Goal: Information Seeking & Learning: Learn about a topic

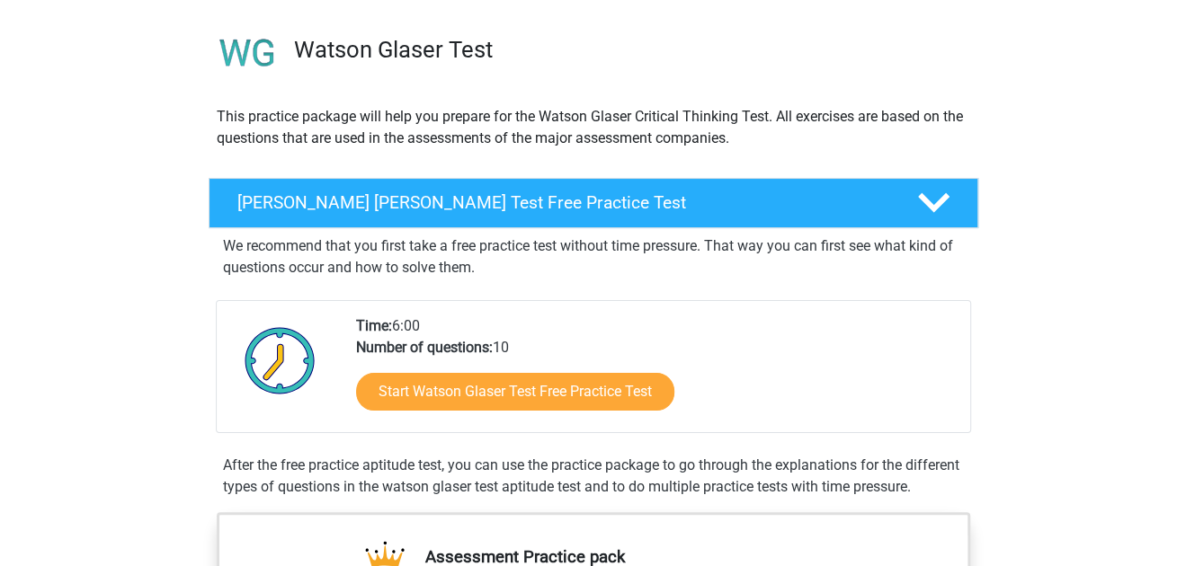
scroll to position [140, 0]
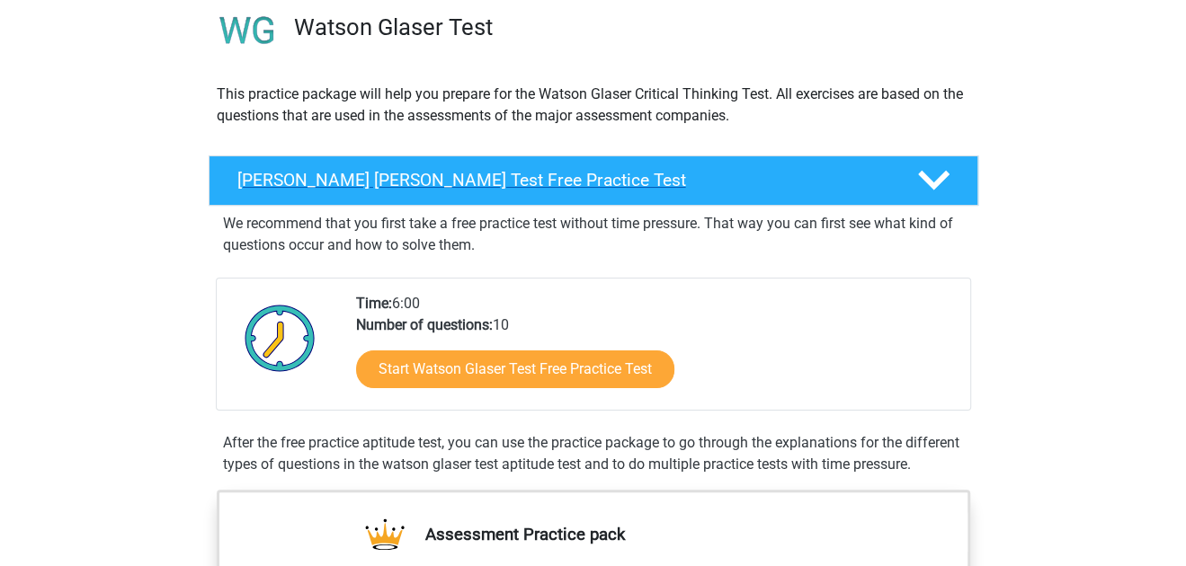
click at [582, 182] on h4 "Watson Glaser Test Free Practice Test" at bounding box center [562, 180] width 651 height 21
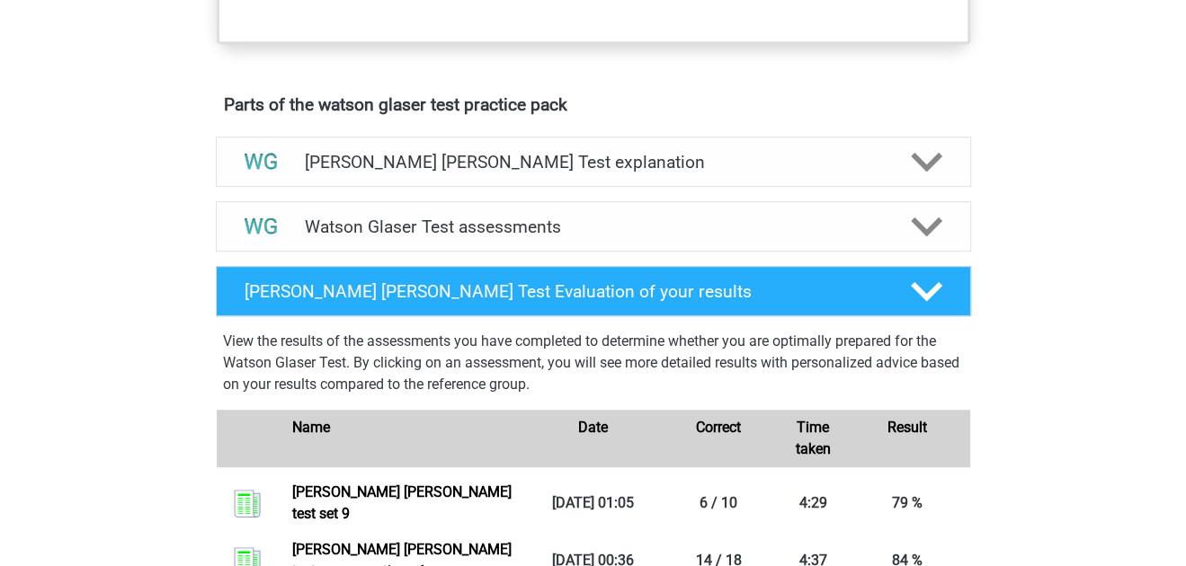
scroll to position [668, 0]
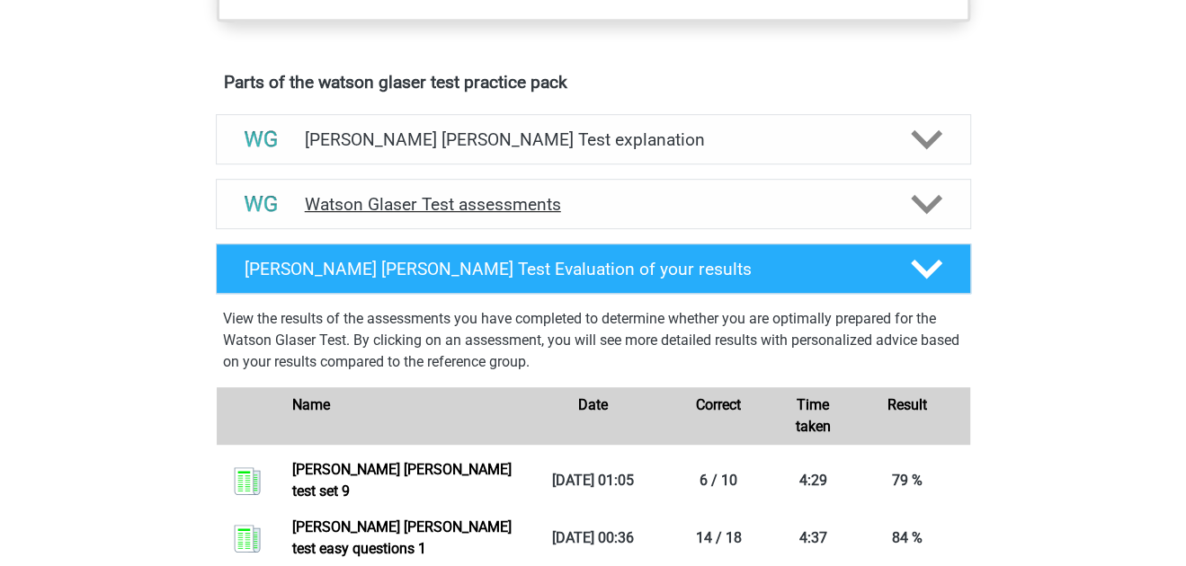
click at [688, 213] on div "Watson Glaser Test assessments" at bounding box center [593, 204] width 755 height 50
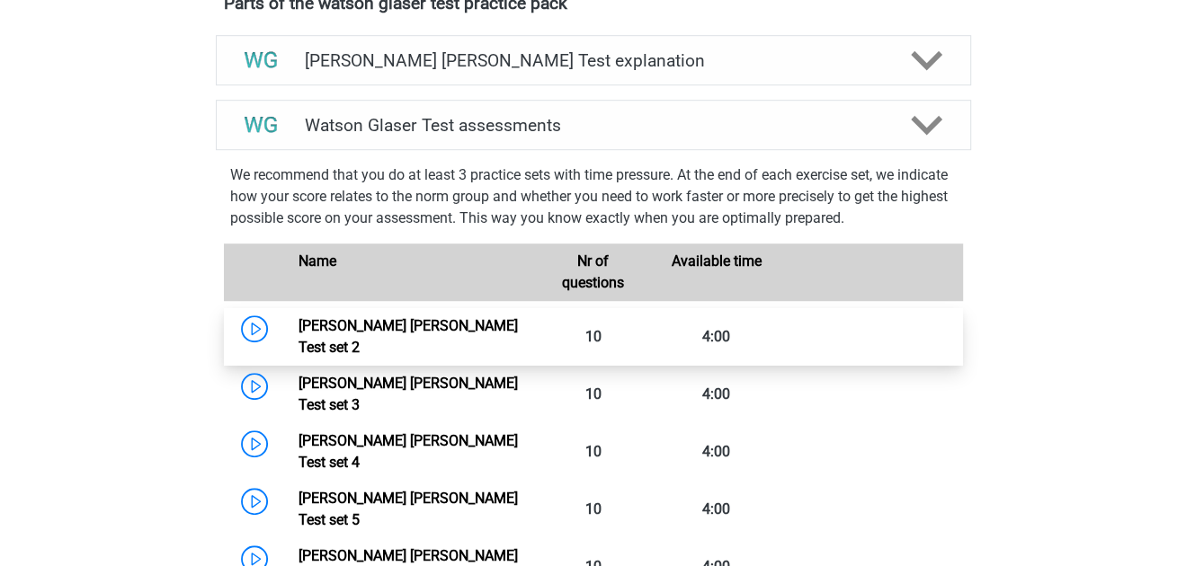
scroll to position [809, 0]
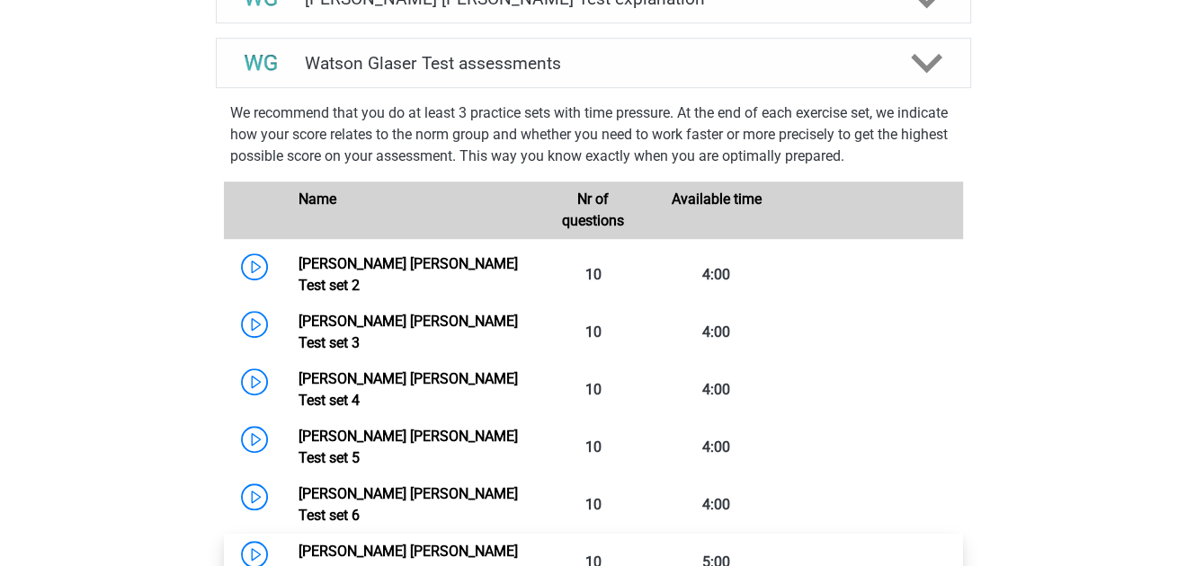
click at [432, 543] on link "Watson Glaser Test set 7" at bounding box center [407, 562] width 219 height 39
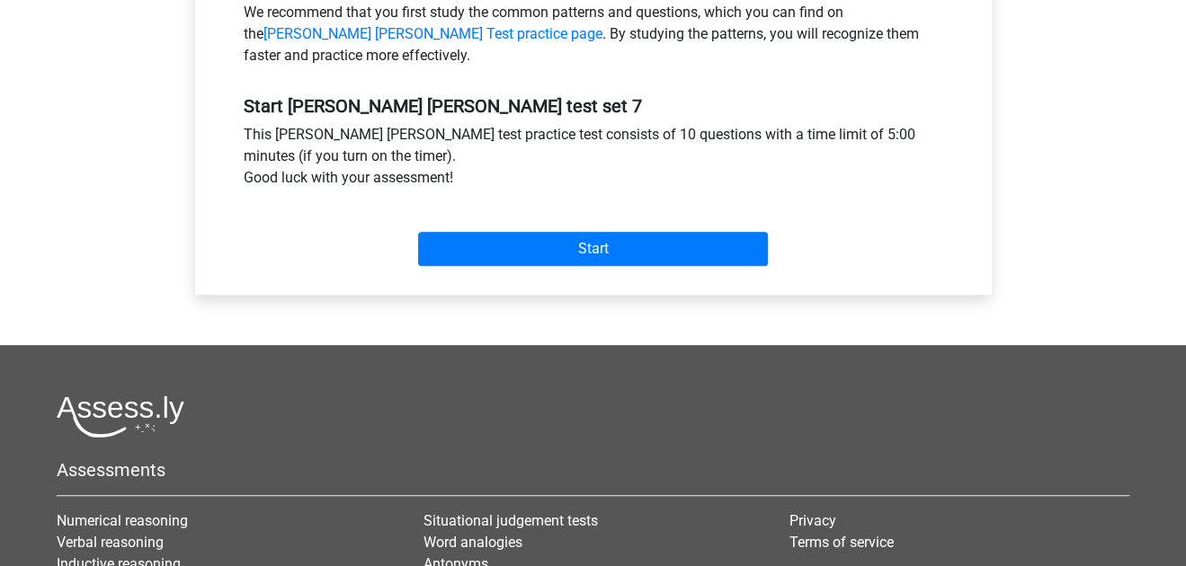
scroll to position [602, 0]
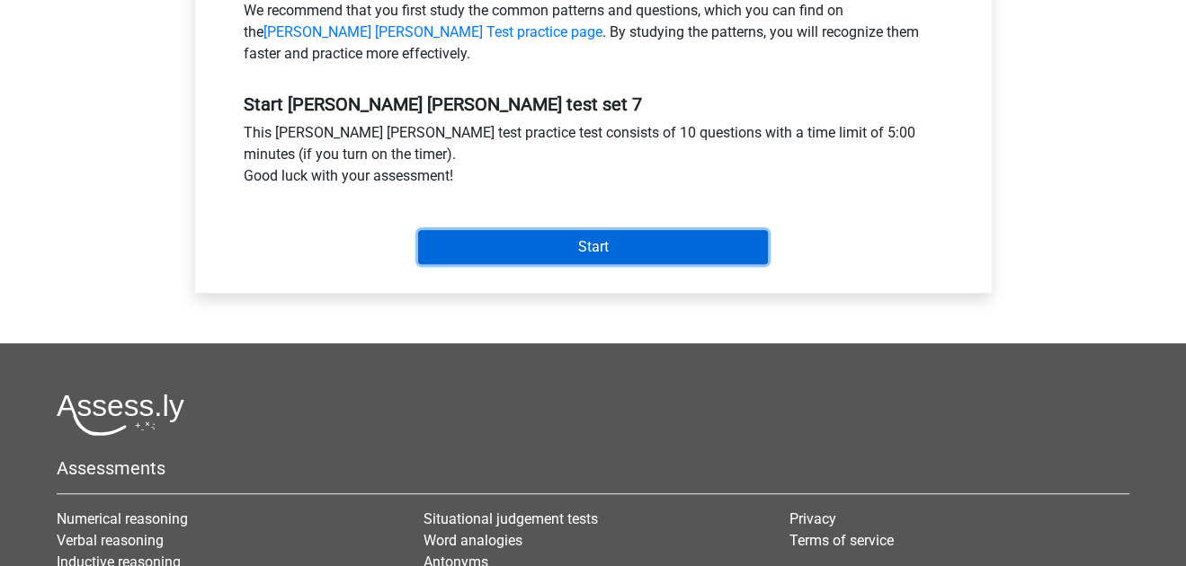
click at [607, 246] on input "Start" at bounding box center [593, 247] width 350 height 34
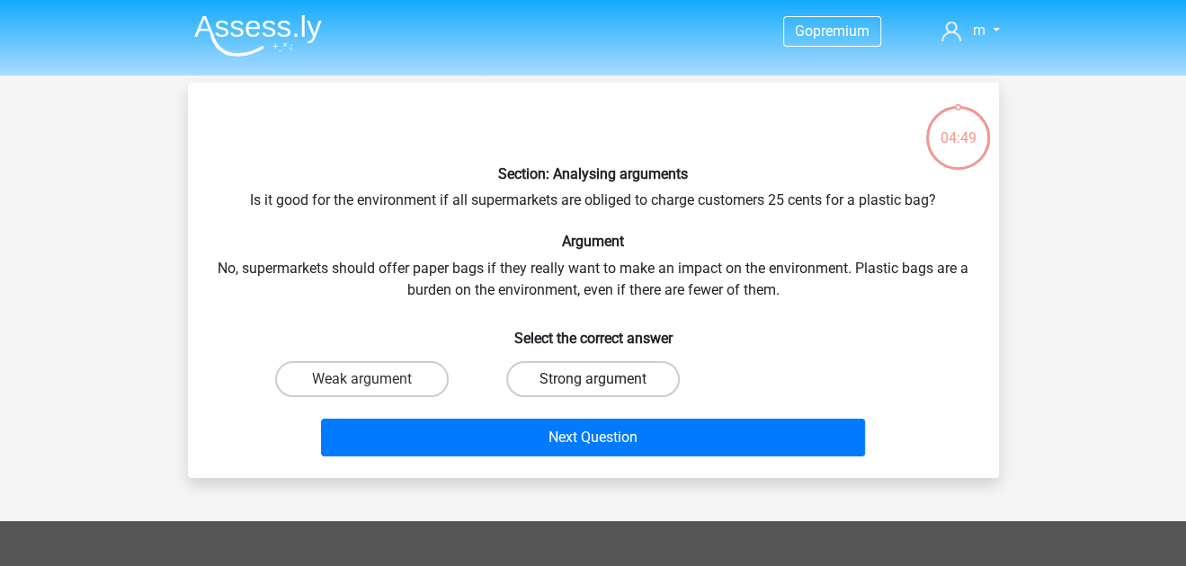
click at [646, 384] on label "Strong argument" at bounding box center [592, 379] width 173 height 36
click at [604, 384] on input "Strong argument" at bounding box center [598, 385] width 12 height 12
radio input "true"
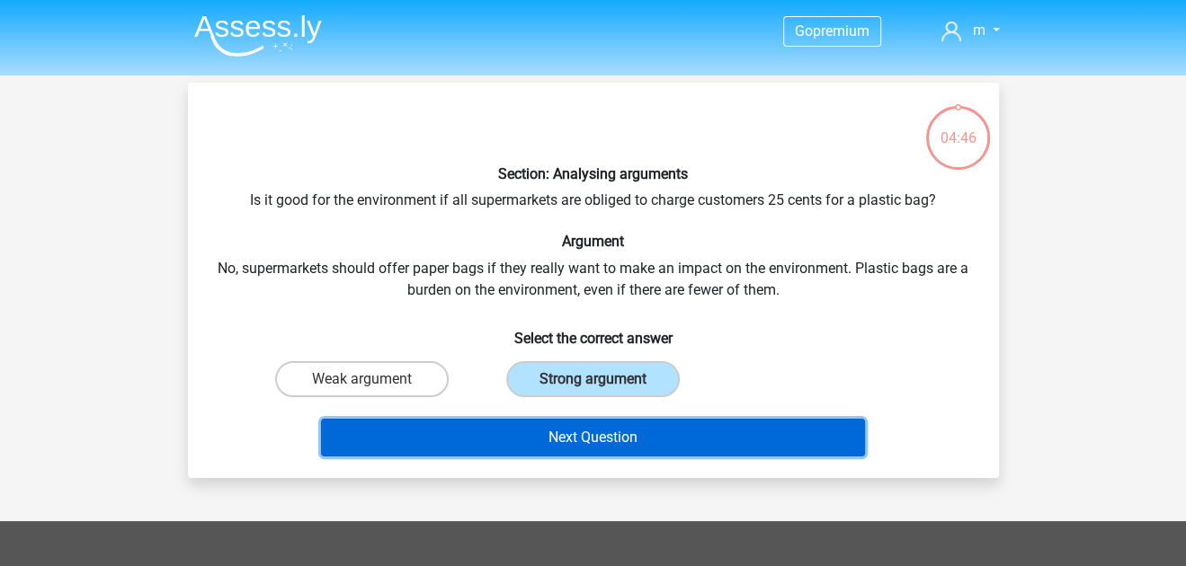
click at [650, 439] on button "Next Question" at bounding box center [593, 438] width 544 height 38
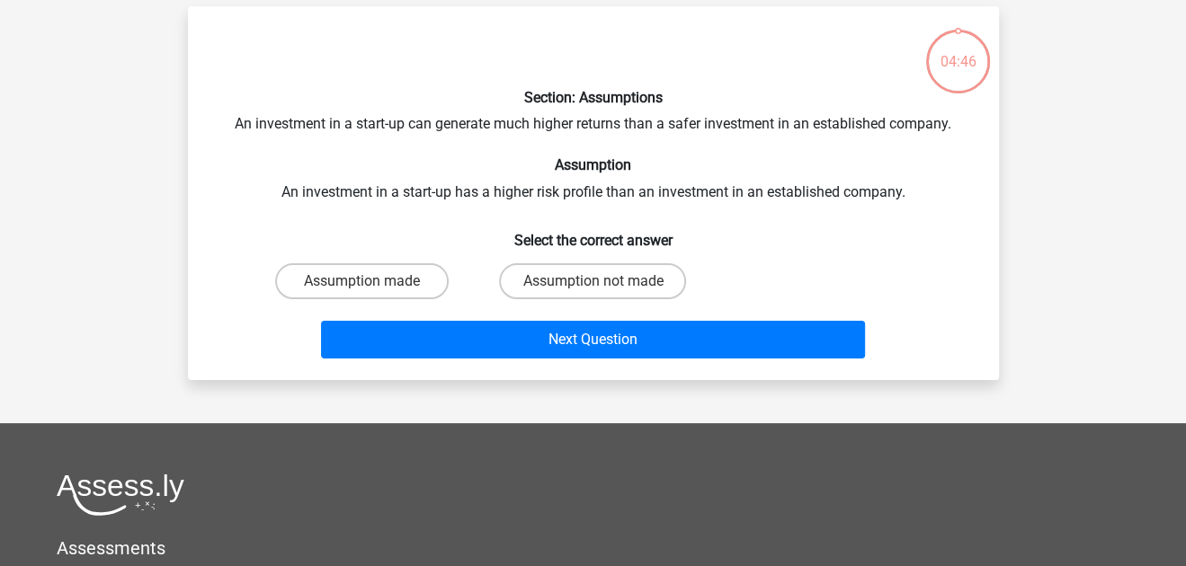
scroll to position [83, 0]
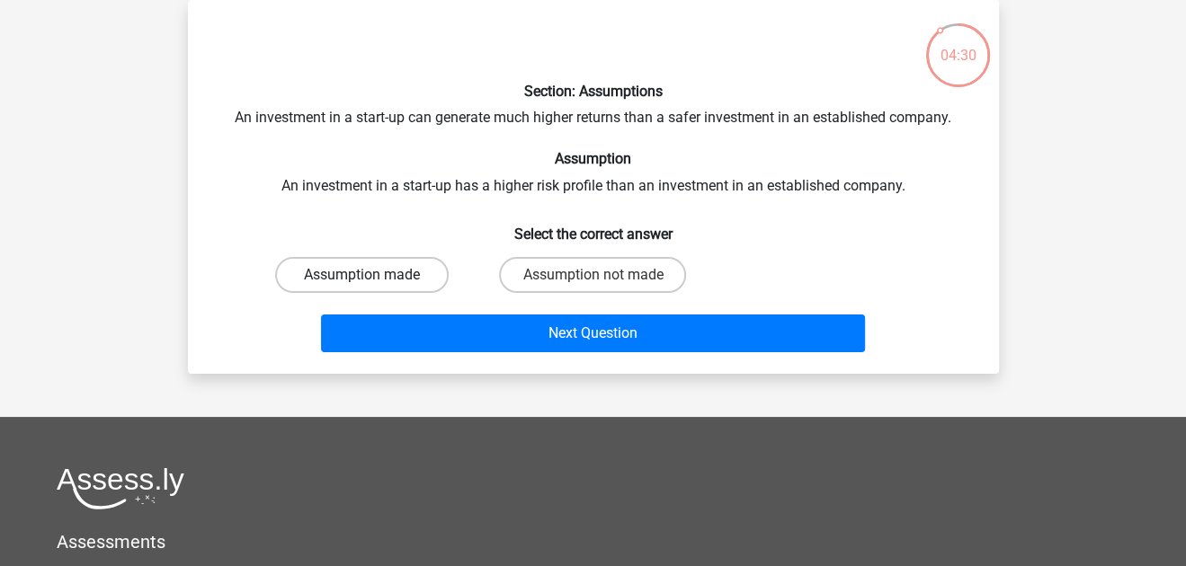
click at [405, 275] on div "Section: Assumptions An investment in a start-up can generate much higher retur…" at bounding box center [593, 186] width 796 height 345
click at [405, 275] on label "Assumption made" at bounding box center [361, 275] width 173 height 36
click at [373, 275] on input "Assumption made" at bounding box center [367, 281] width 12 height 12
radio input "true"
click at [405, 275] on label "Assumption made" at bounding box center [361, 275] width 173 height 36
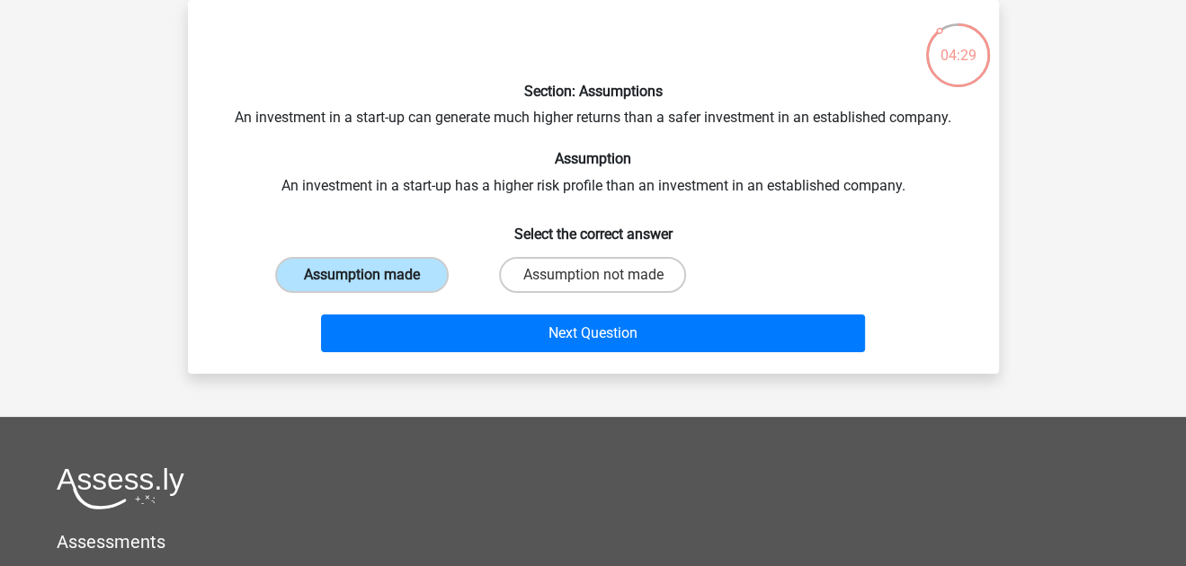
click at [373, 275] on input "Assumption made" at bounding box center [367, 281] width 12 height 12
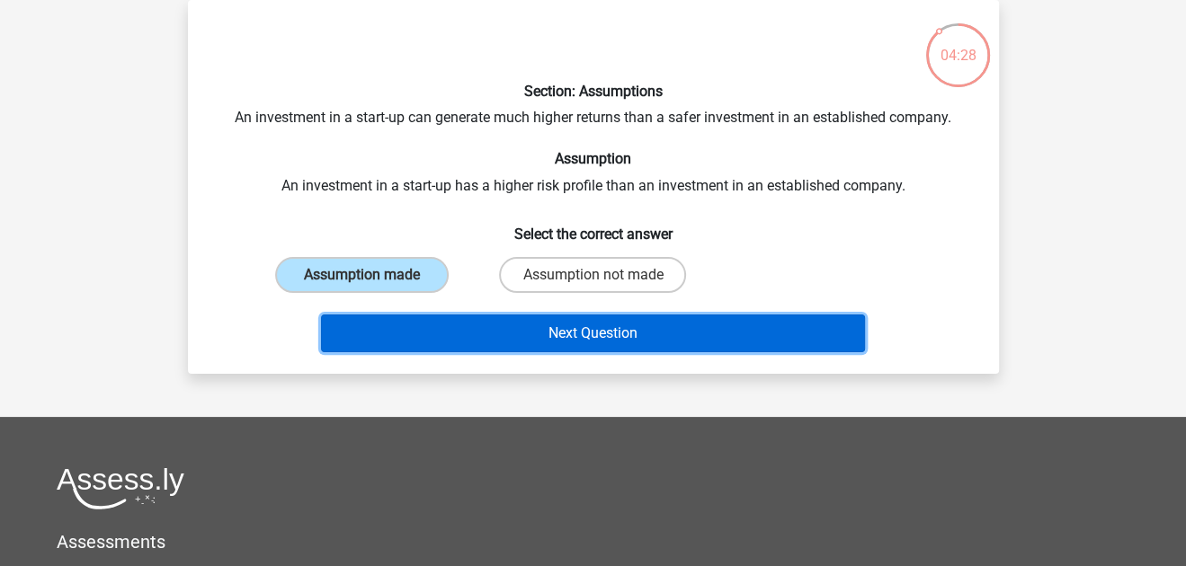
click at [453, 315] on button "Next Question" at bounding box center [593, 334] width 544 height 38
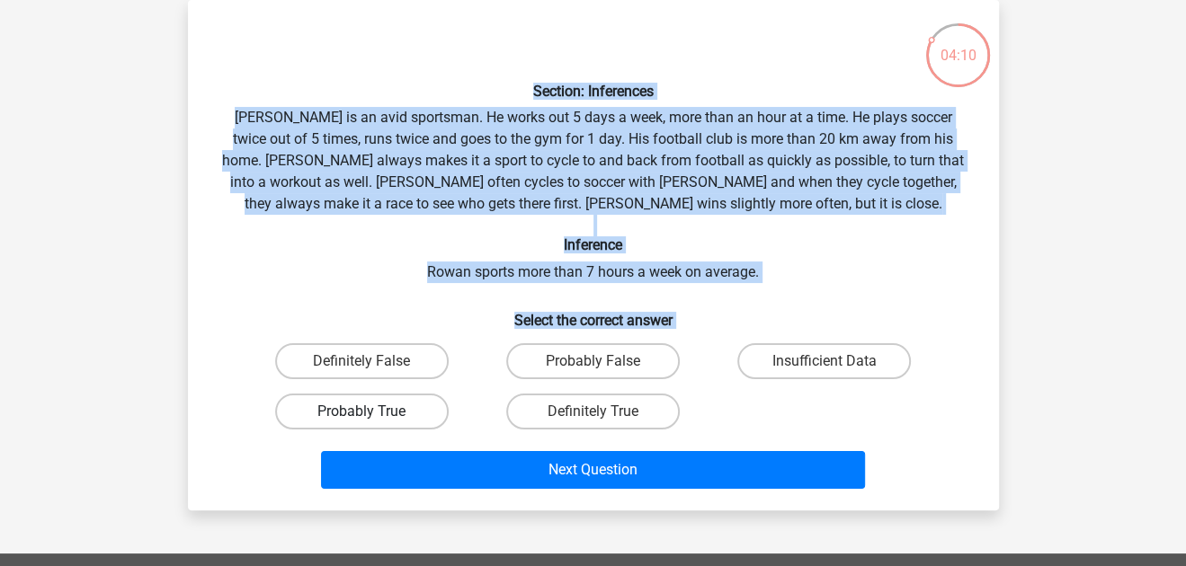
click at [395, 419] on label "Probably True" at bounding box center [361, 412] width 173 height 36
click at [373, 419] on input "Probably True" at bounding box center [367, 418] width 12 height 12
radio input "true"
click at [395, 419] on label "Probably True" at bounding box center [361, 412] width 173 height 36
click at [373, 419] on input "Probably True" at bounding box center [367, 418] width 12 height 12
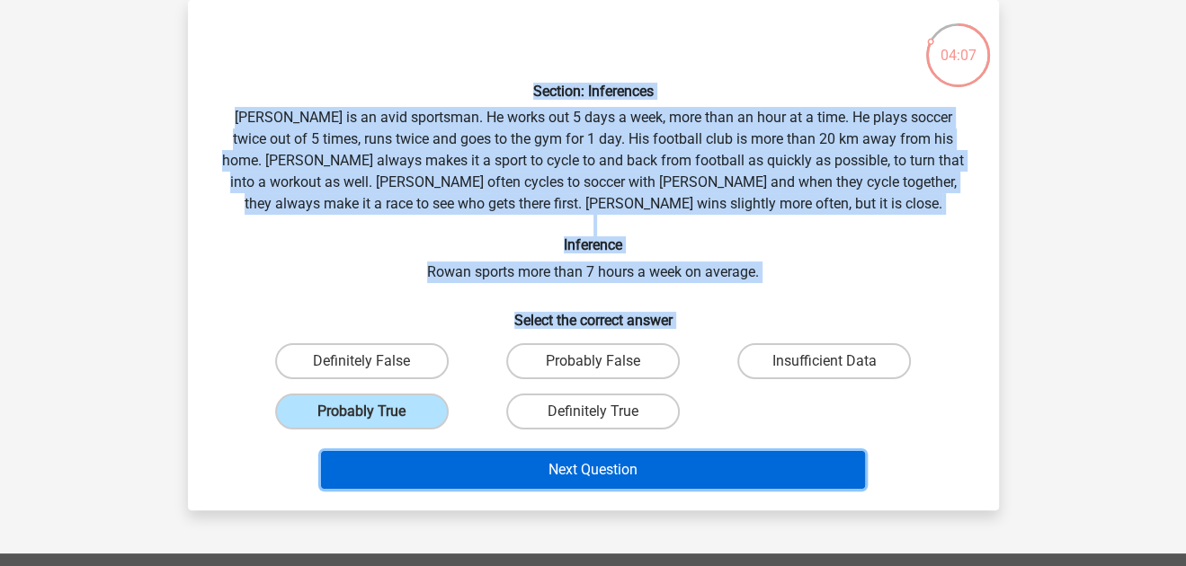
click at [459, 464] on button "Next Question" at bounding box center [593, 470] width 544 height 38
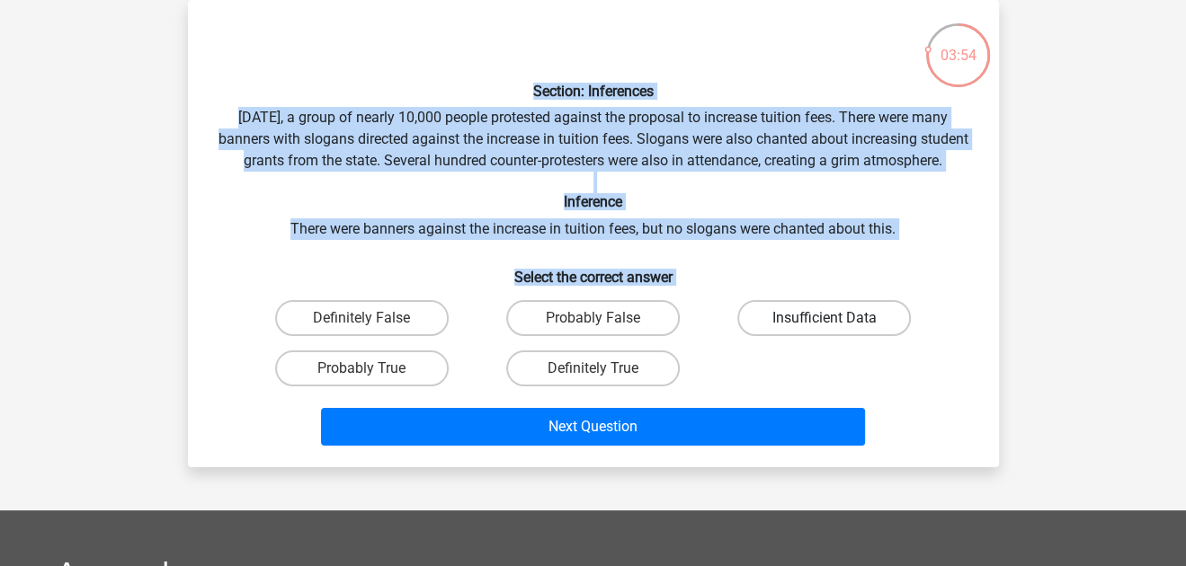
click at [768, 332] on label "Insufficient Data" at bounding box center [823, 318] width 173 height 36
click at [824, 330] on input "Insufficient Data" at bounding box center [830, 324] width 12 height 12
radio input "true"
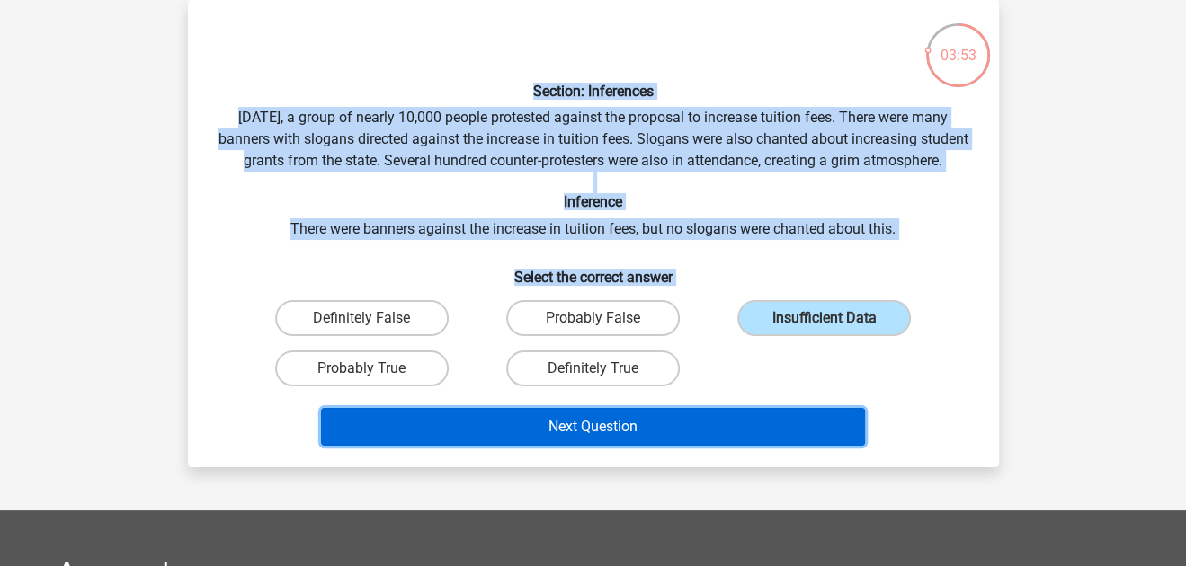
click at [722, 446] on button "Next Question" at bounding box center [593, 427] width 544 height 38
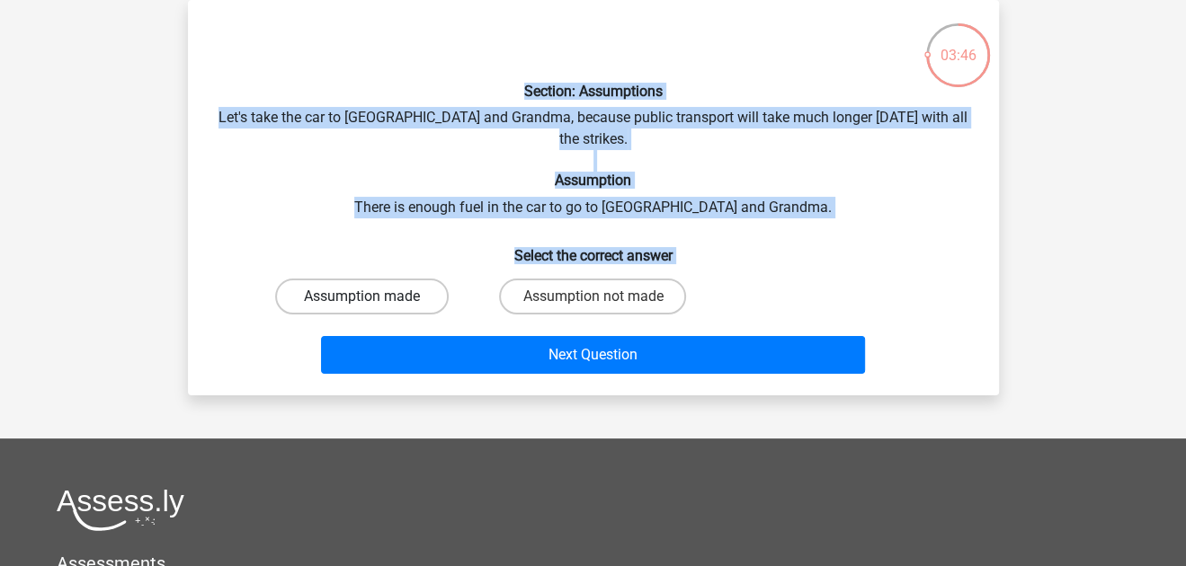
click at [391, 279] on label "Assumption made" at bounding box center [361, 297] width 173 height 36
click at [373, 297] on input "Assumption made" at bounding box center [367, 303] width 12 height 12
radio input "true"
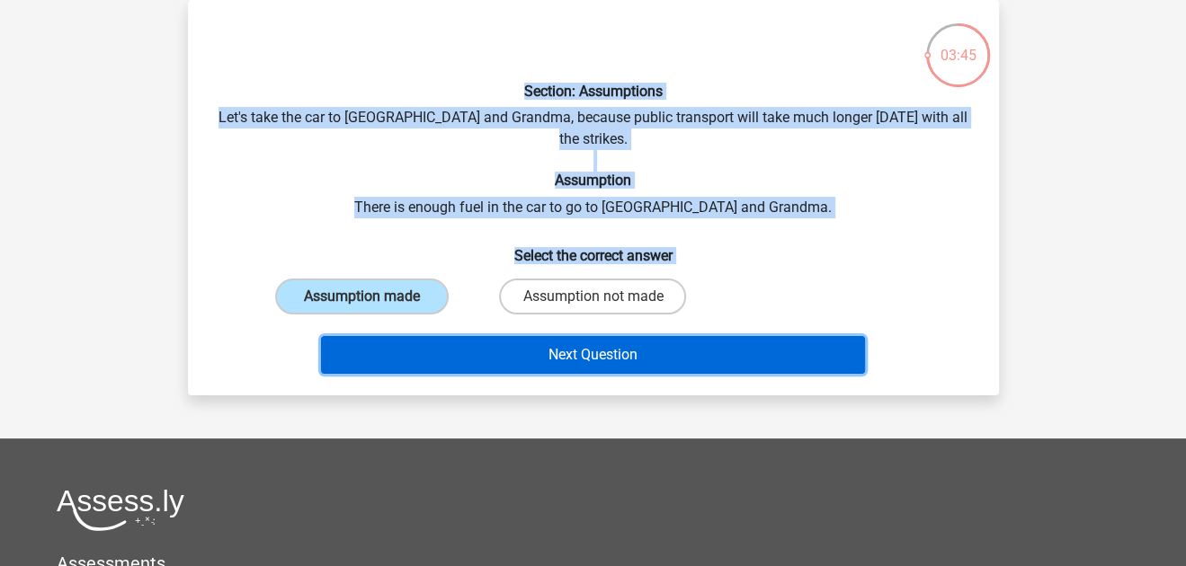
click at [431, 336] on button "Next Question" at bounding box center [593, 355] width 544 height 38
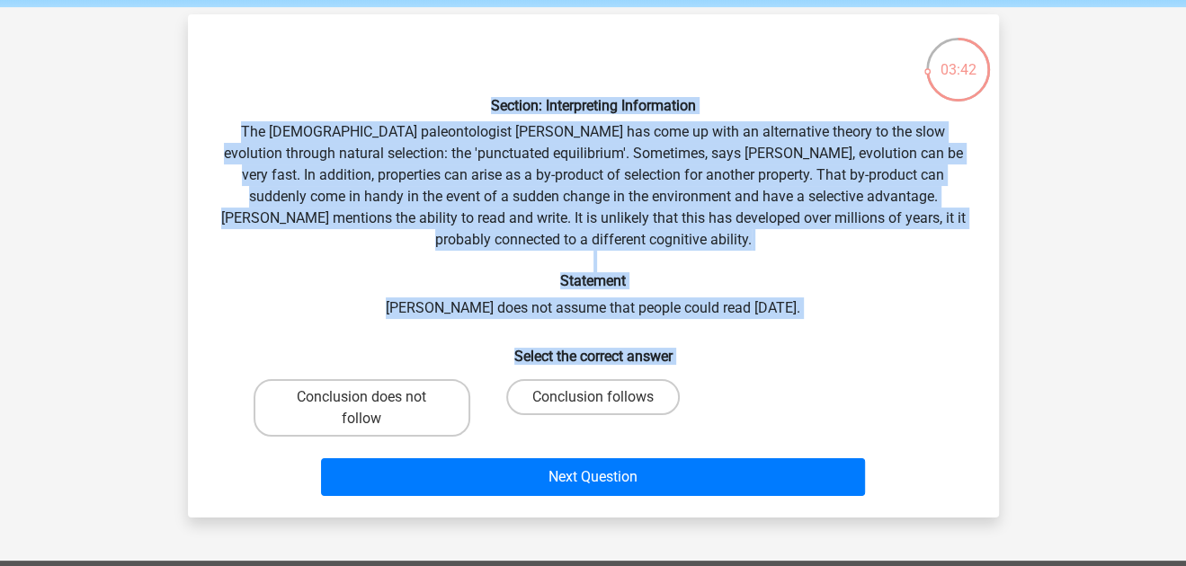
scroll to position [69, 0]
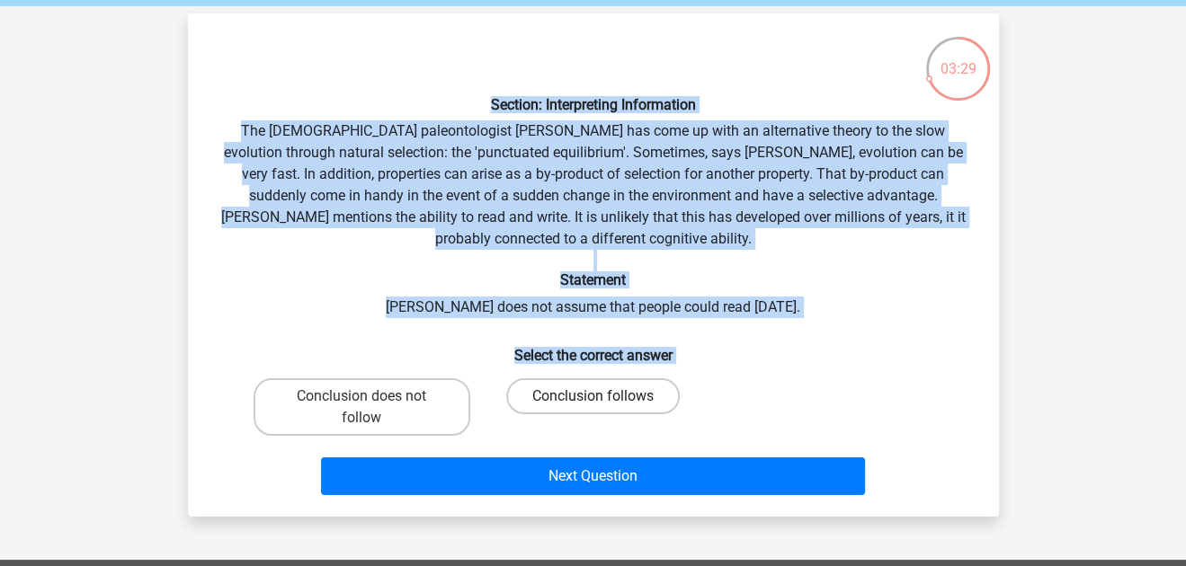
click at [539, 395] on label "Conclusion follows" at bounding box center [592, 396] width 173 height 36
click at [592, 396] on input "Conclusion follows" at bounding box center [598, 402] width 12 height 12
radio input "true"
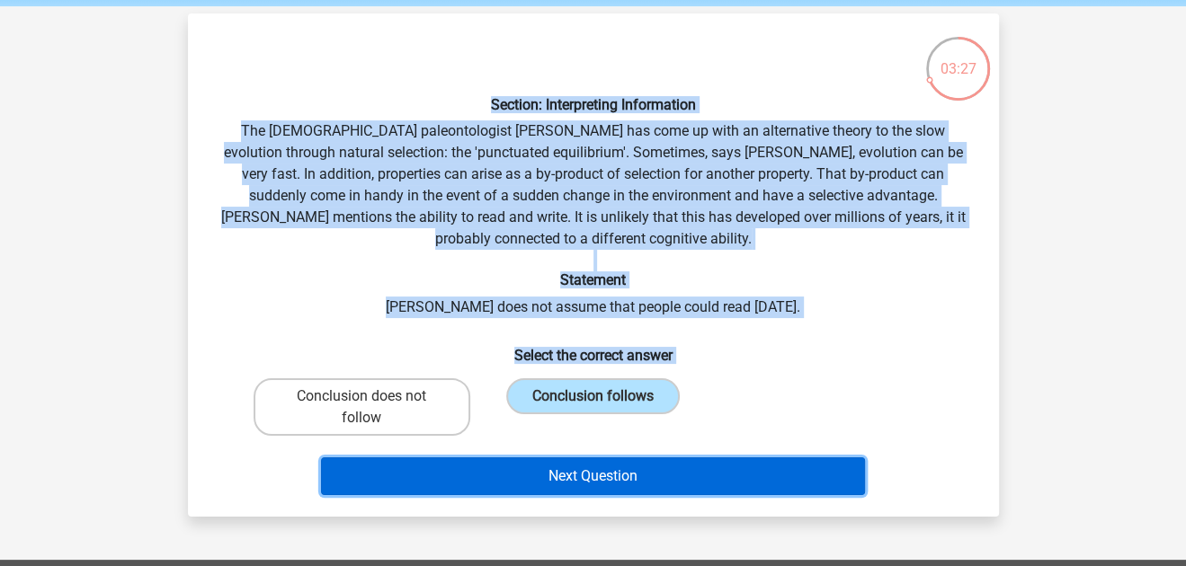
click at [562, 479] on button "Next Question" at bounding box center [593, 476] width 544 height 38
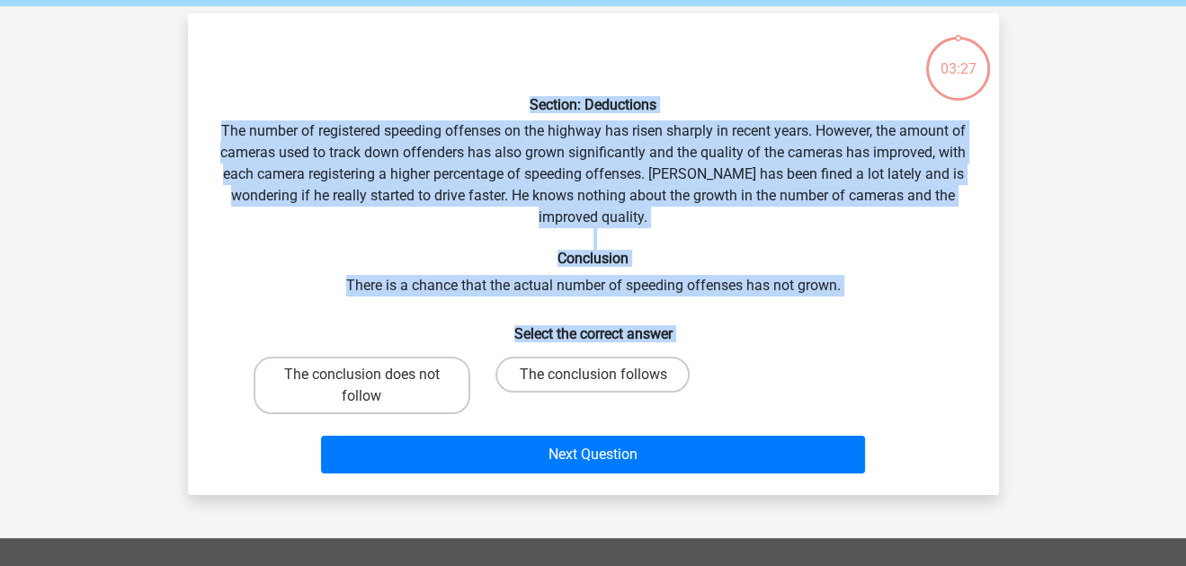
scroll to position [83, 0]
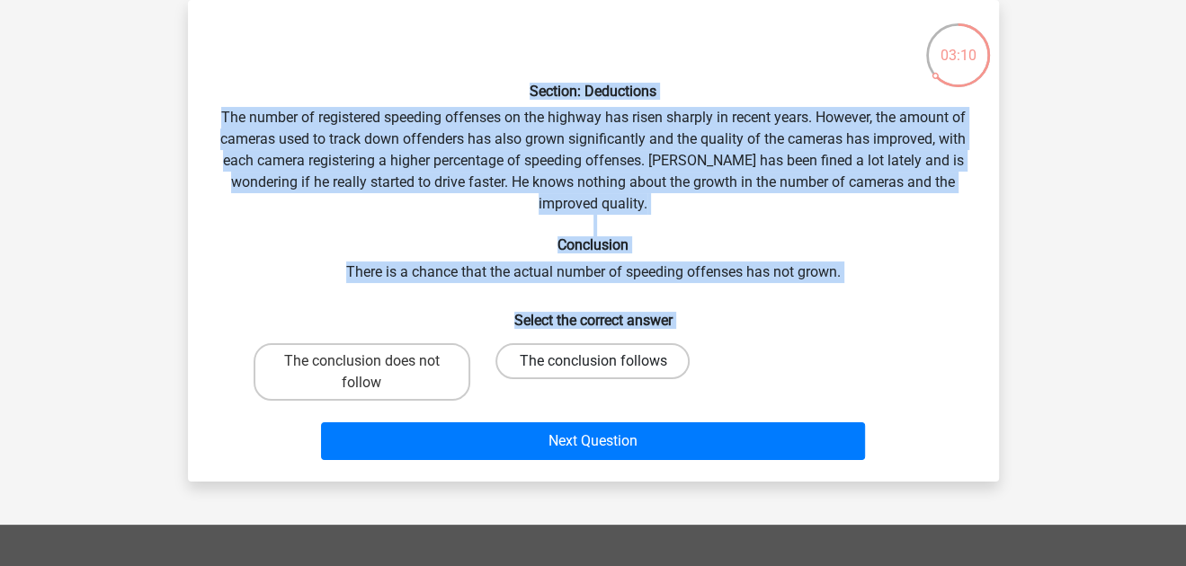
click at [580, 360] on label "The conclusion follows" at bounding box center [592, 361] width 194 height 36
click at [592, 361] on input "The conclusion follows" at bounding box center [598, 367] width 12 height 12
radio input "true"
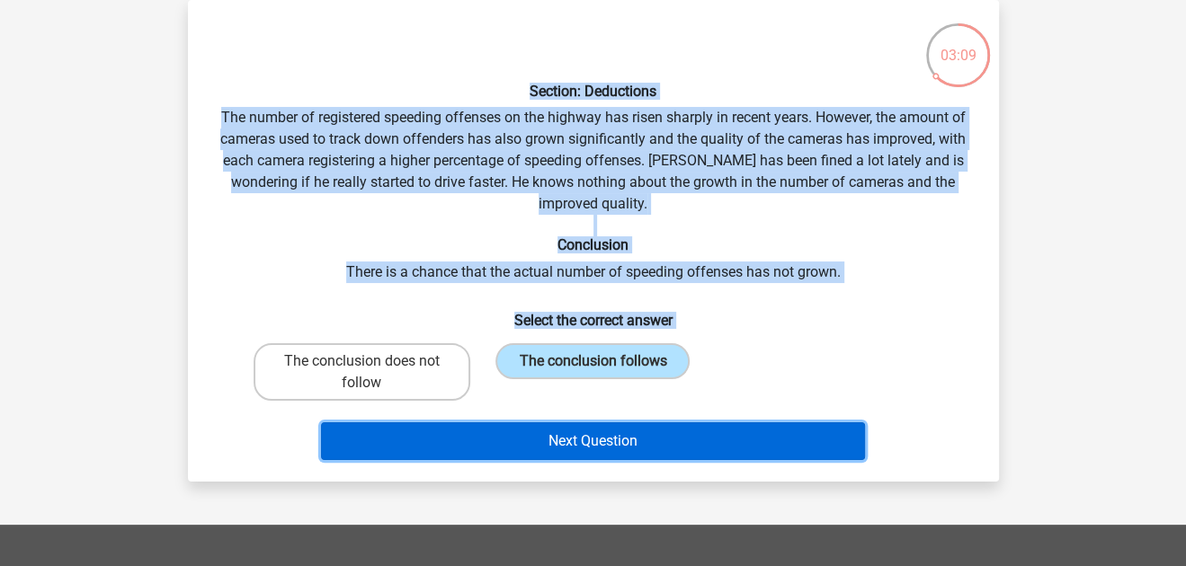
click at [560, 436] on button "Next Question" at bounding box center [593, 441] width 544 height 38
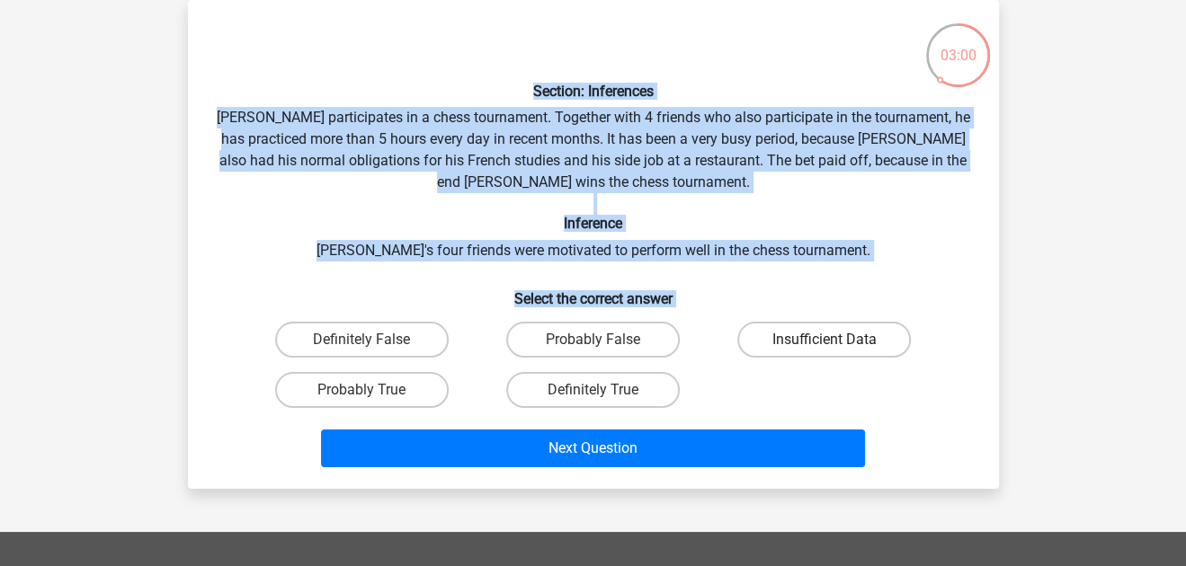
click at [829, 340] on input "Insufficient Data" at bounding box center [830, 346] width 12 height 12
radio input "true"
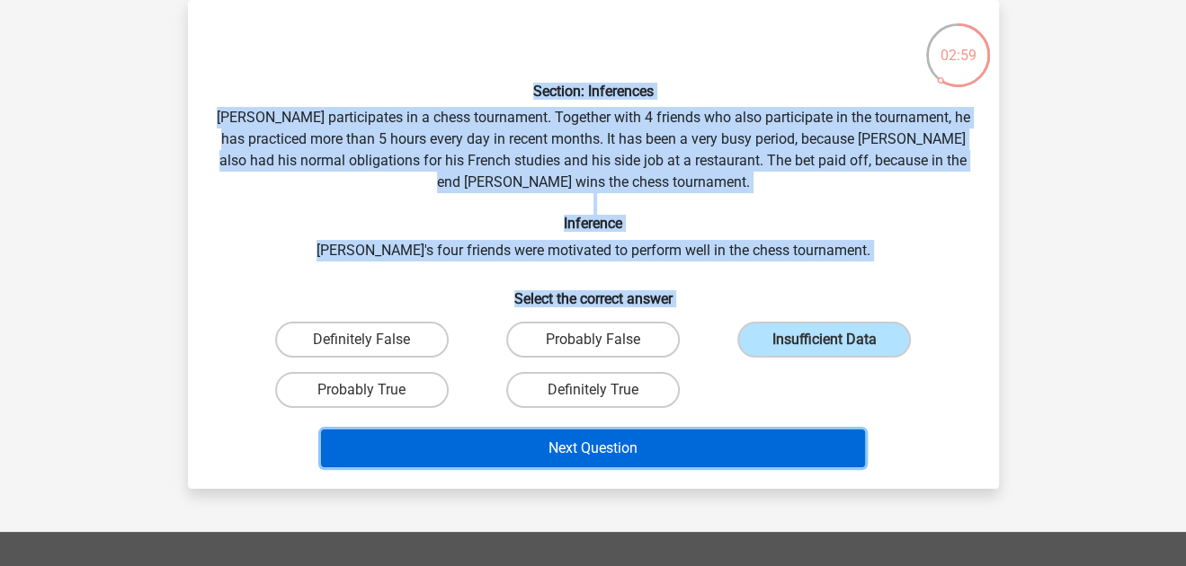
click at [766, 449] on button "Next Question" at bounding box center [593, 449] width 544 height 38
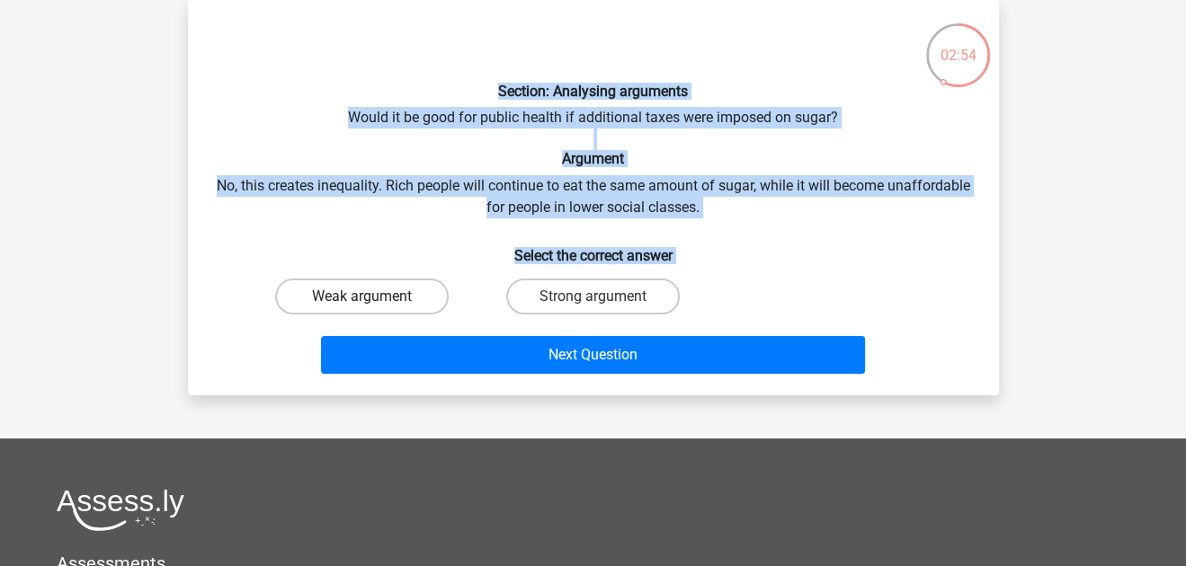
click at [393, 288] on label "Weak argument" at bounding box center [361, 297] width 173 height 36
click at [373, 297] on input "Weak argument" at bounding box center [367, 303] width 12 height 12
radio input "true"
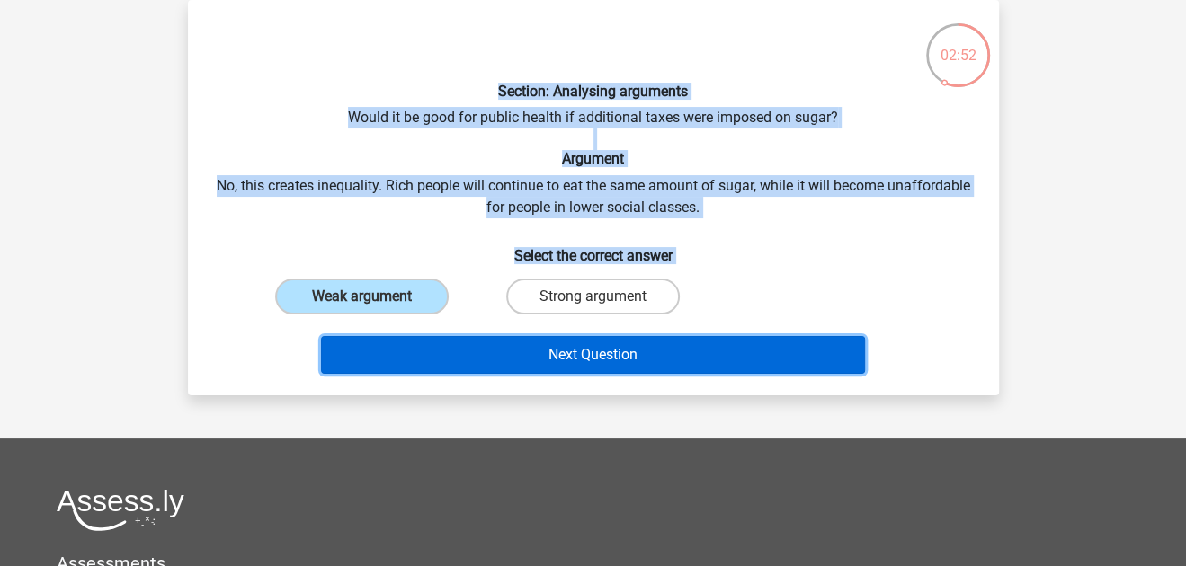
click at [434, 360] on button "Next Question" at bounding box center [593, 355] width 544 height 38
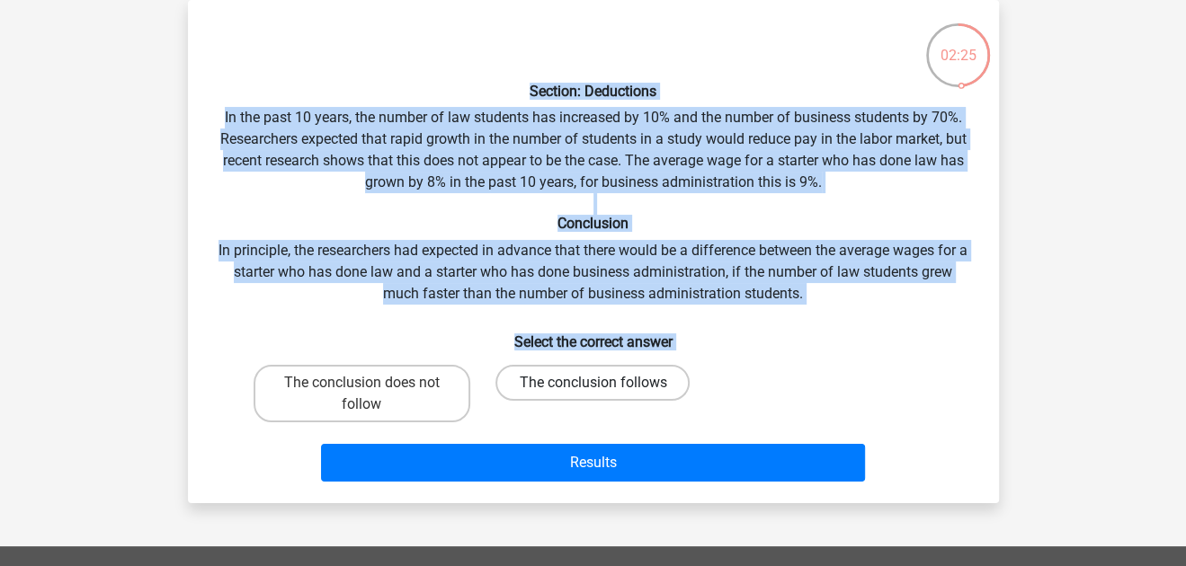
click at [518, 383] on label "The conclusion follows" at bounding box center [592, 383] width 194 height 36
click at [592, 383] on input "The conclusion follows" at bounding box center [598, 389] width 12 height 12
radio input "true"
click at [504, 488] on div "Section: Deductions In the past 10 years, the number of law students has increa…" at bounding box center [593, 251] width 811 height 503
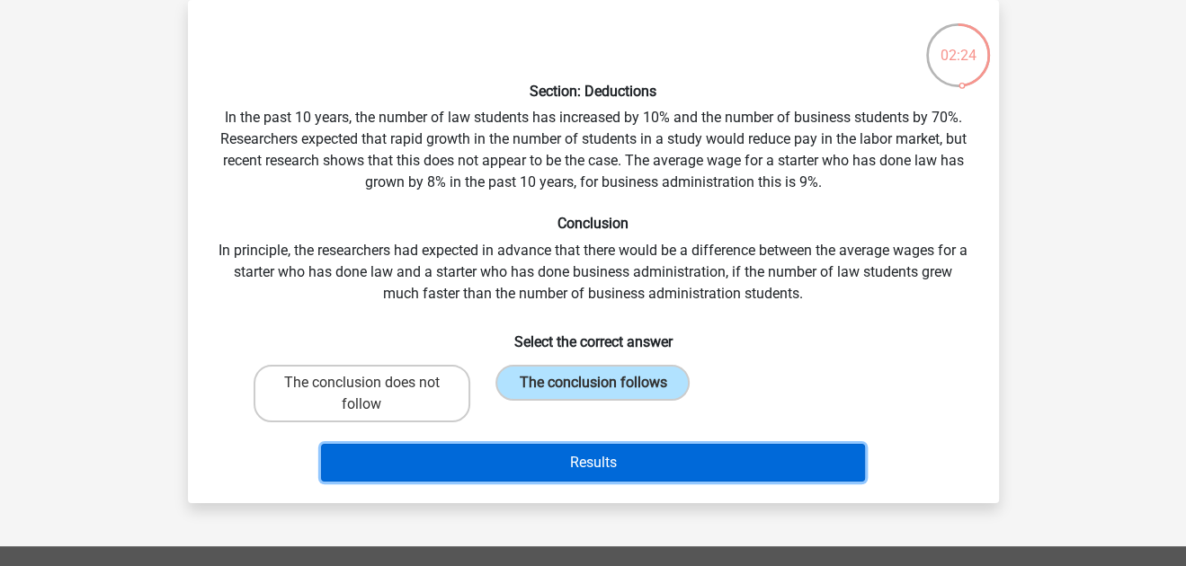
click at [516, 468] on button "Results" at bounding box center [593, 463] width 544 height 38
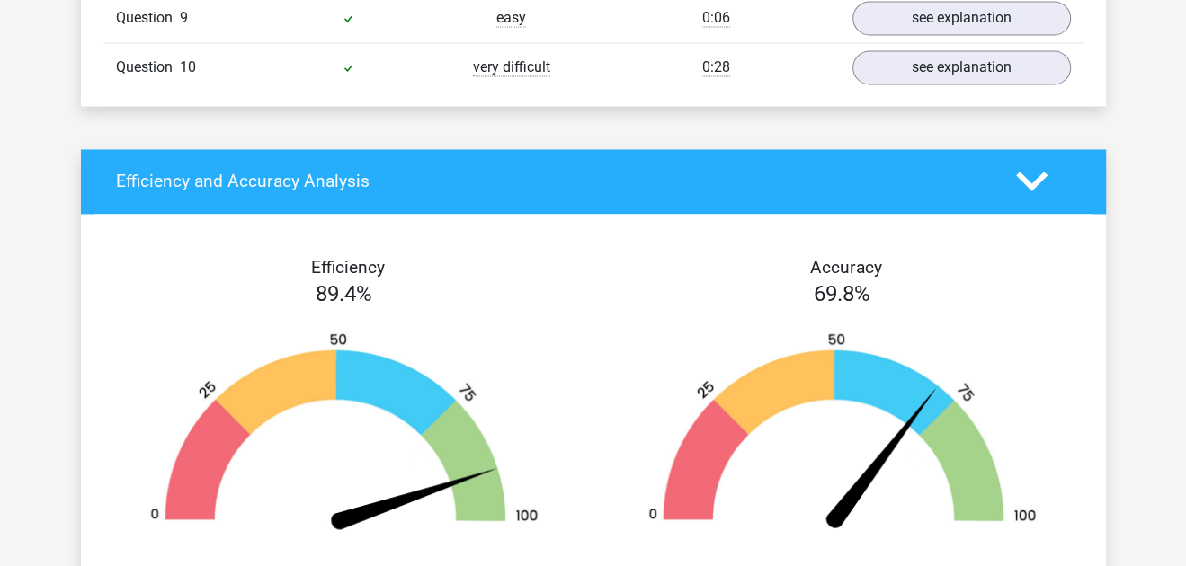
scroll to position [2047, 0]
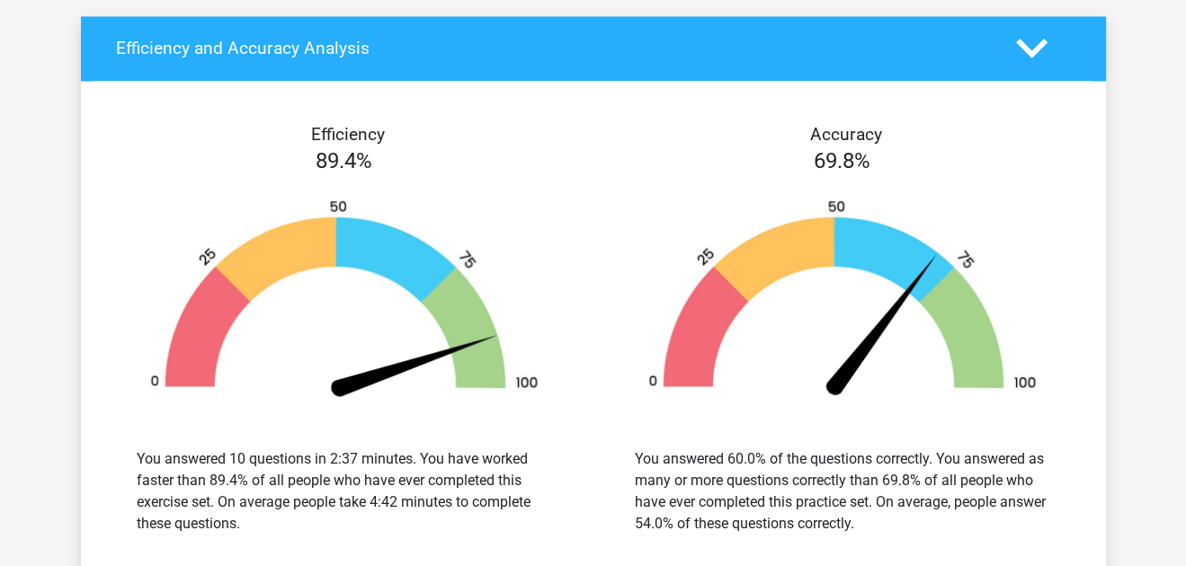
click at [582, 290] on div "Efficiency 89.4% You answered 10 questions in 2:37 minutes. You have worked fas…" at bounding box center [344, 339] width 498 height 431
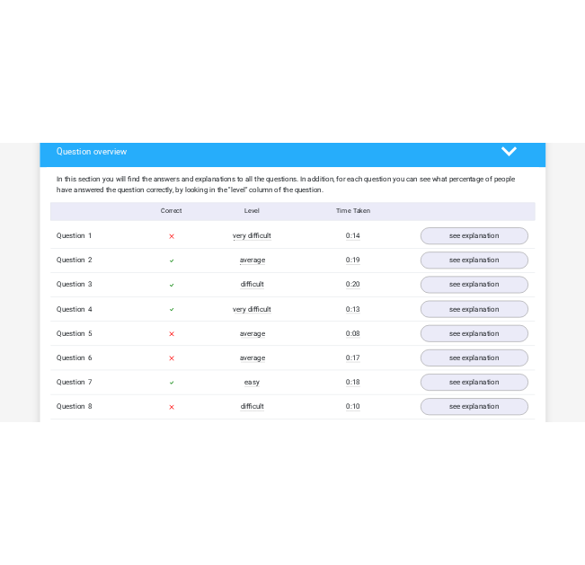
scroll to position [1344, 0]
